Goal: Transaction & Acquisition: Purchase product/service

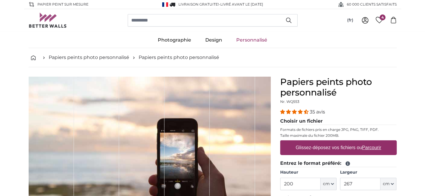
click at [364, 21] on icon at bounding box center [365, 19] width 2 height 3
click at [325, 154] on label "Glissez-déposez vos fichiers ou Parcourir" at bounding box center [338, 148] width 90 height 12
click at [325, 142] on input "Glissez-déposez vos fichiers ou Parcourir" at bounding box center [338, 141] width 116 height 2
type input "**********"
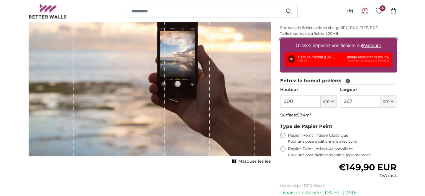
scroll to position [102, 0]
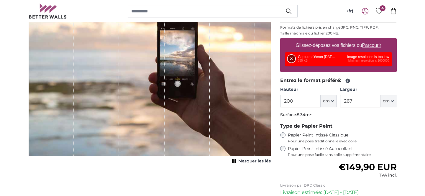
click at [294, 63] on button "Supprimer" at bounding box center [292, 59] width 8 height 8
click at [368, 48] on u "Parcourir" at bounding box center [371, 45] width 19 height 5
click at [368, 40] on input "Glissez-déposez vos fichiers ou Parcourir" at bounding box center [338, 39] width 116 height 2
type input "**********"
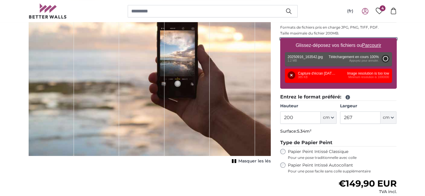
type input "112"
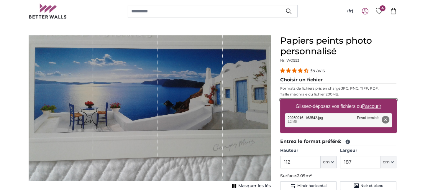
scroll to position [54, 0]
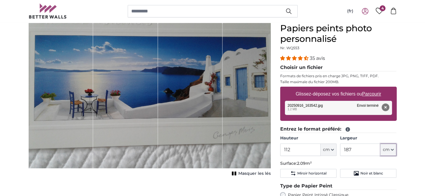
click at [393, 151] on icon "button" at bounding box center [392, 149] width 3 height 3
click at [368, 156] on input "187" at bounding box center [360, 150] width 40 height 12
type input "1"
type input "360"
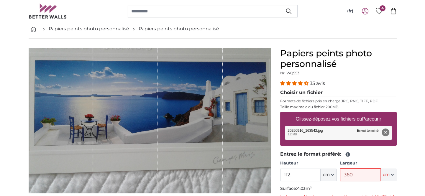
scroll to position [28, 0]
